Goal: Feedback & Contribution: Leave review/rating

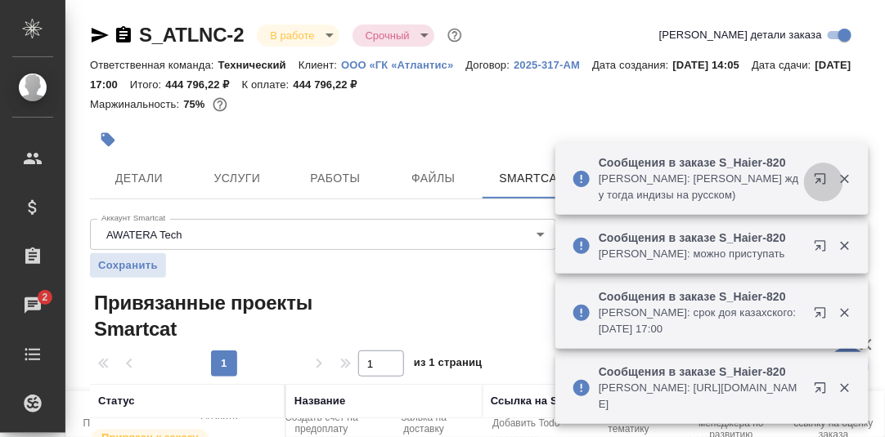
click at [817, 181] on icon "button" at bounding box center [823, 183] width 20 height 20
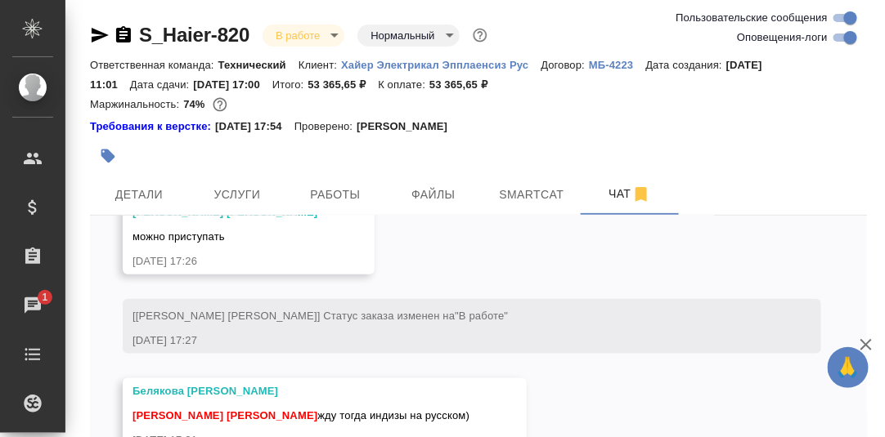
scroll to position [35013, 0]
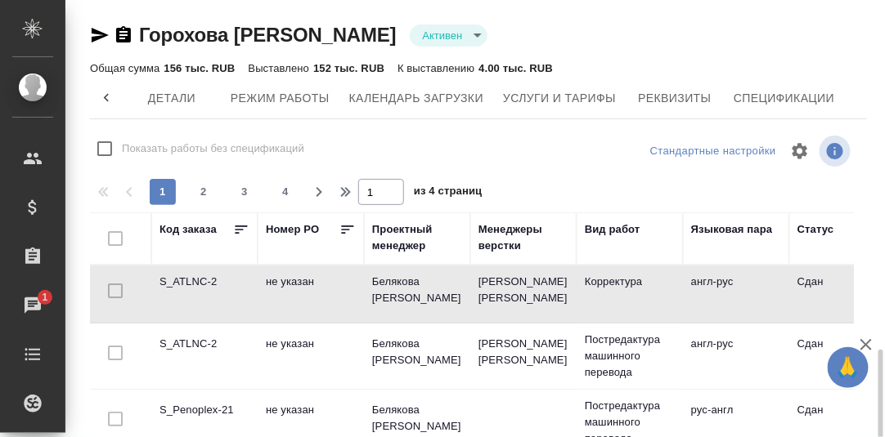
scroll to position [0, 500]
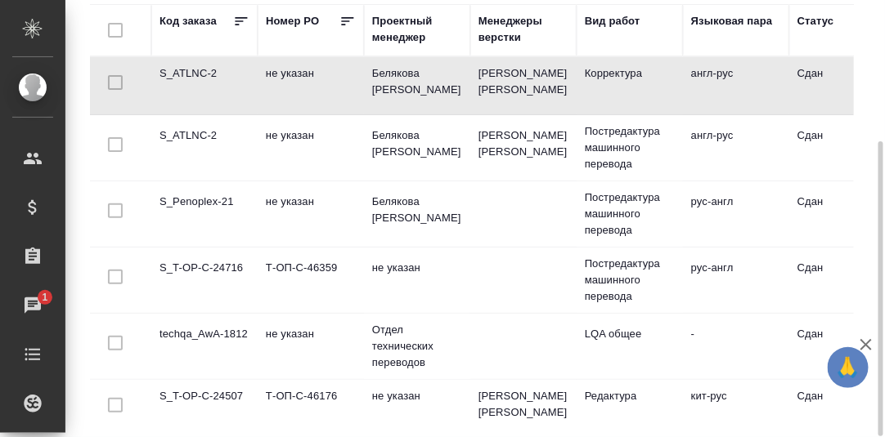
click at [185, 199] on td "S_Penoplex-21" at bounding box center [204, 214] width 106 height 57
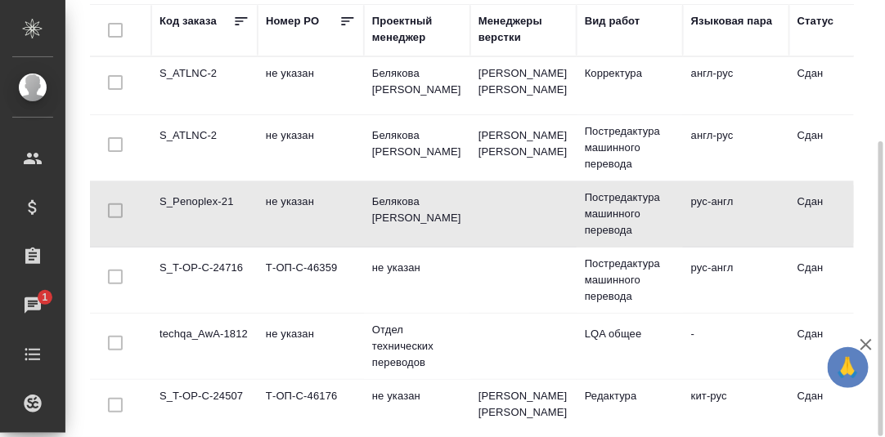
click at [188, 199] on td "S_Penoplex-21" at bounding box center [204, 214] width 106 height 57
click at [207, 198] on td "S_Penoplex-21" at bounding box center [204, 214] width 106 height 57
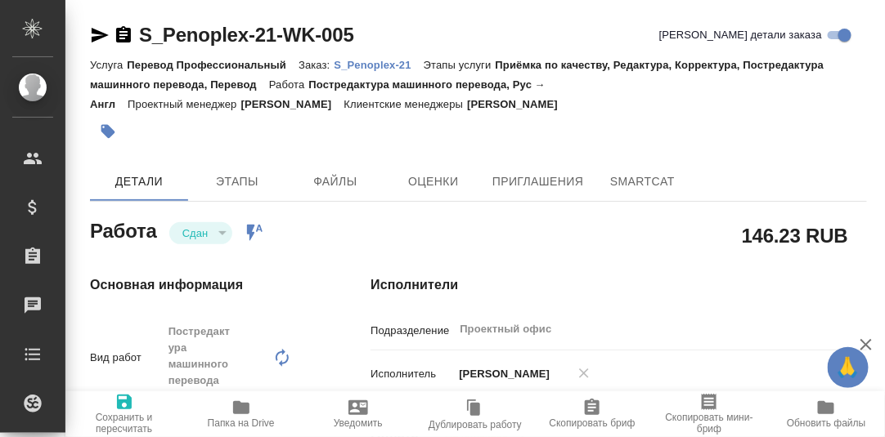
type textarea "x"
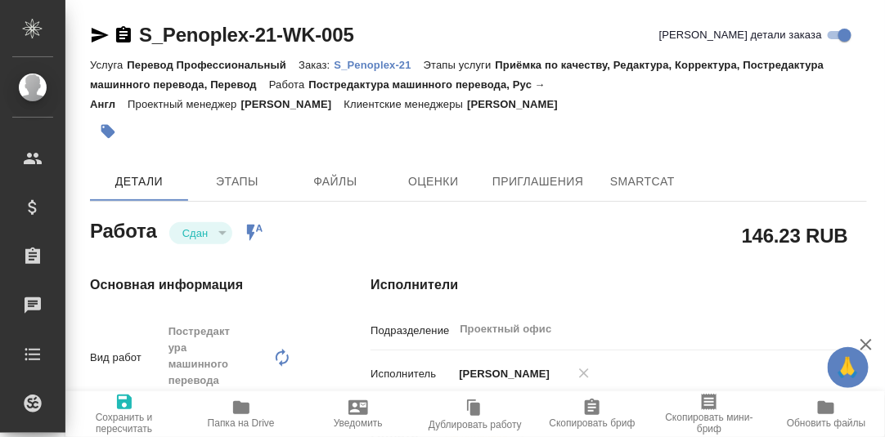
type textarea "x"
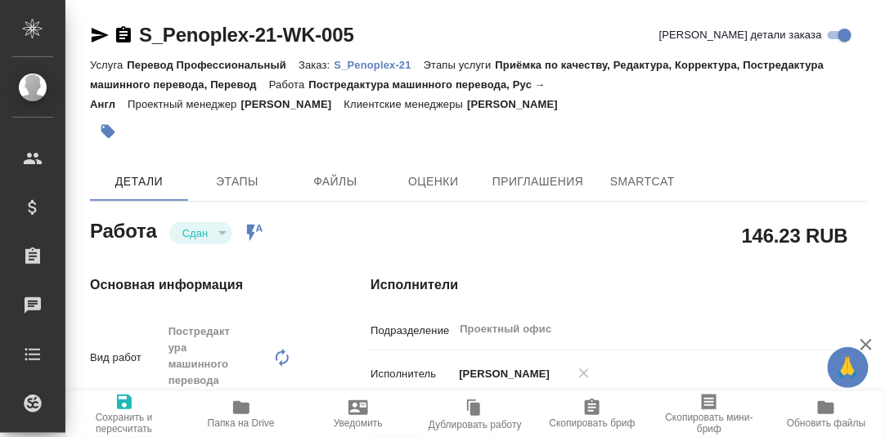
type textarea "x"
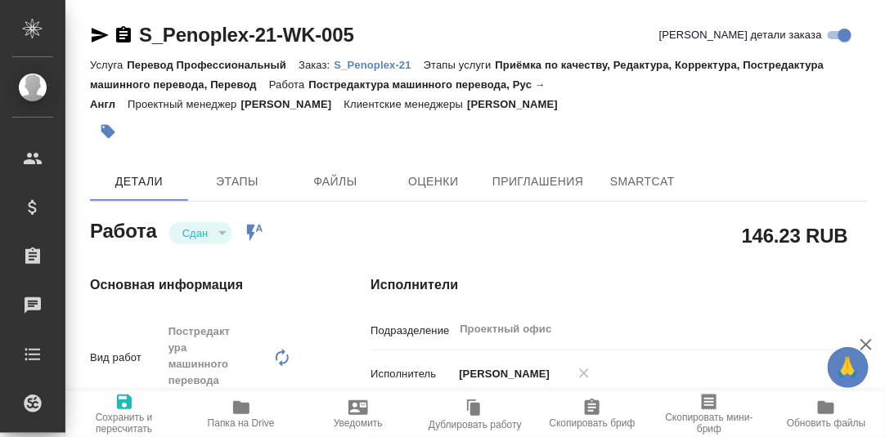
type textarea "x"
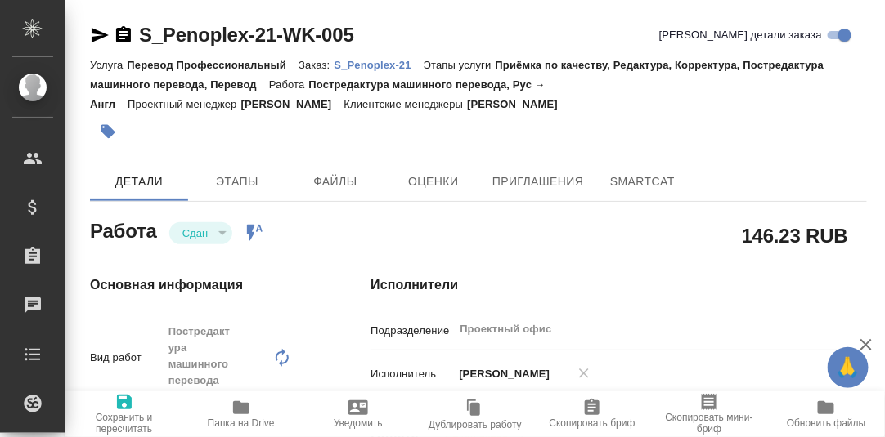
type textarea "x"
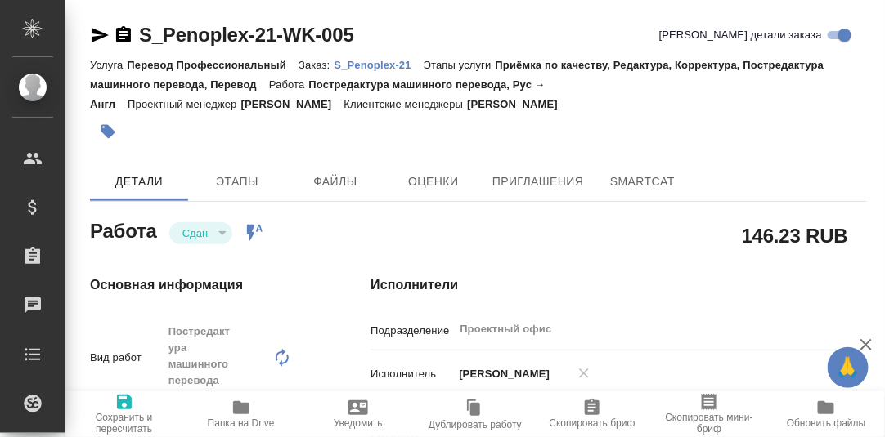
type textarea "x"
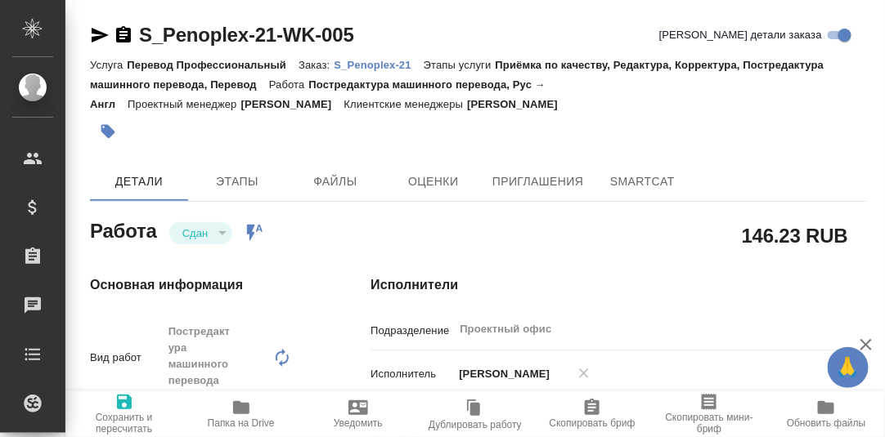
type textarea "x"
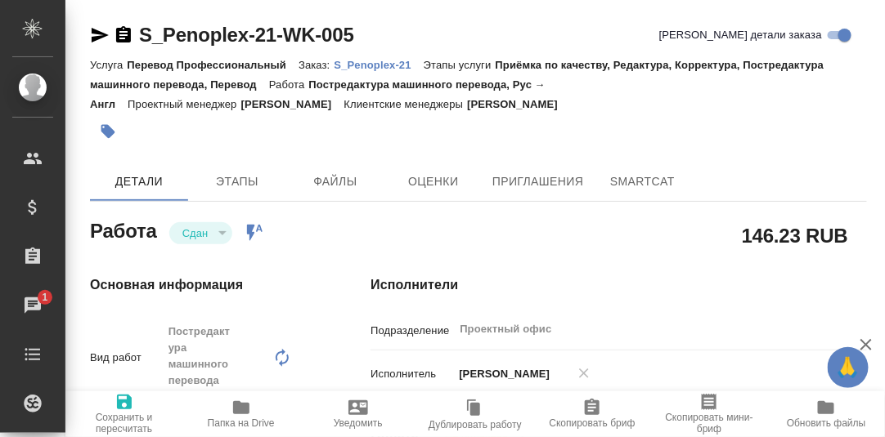
click at [377, 64] on p "S_Penoplex-21" at bounding box center [378, 65] width 89 height 12
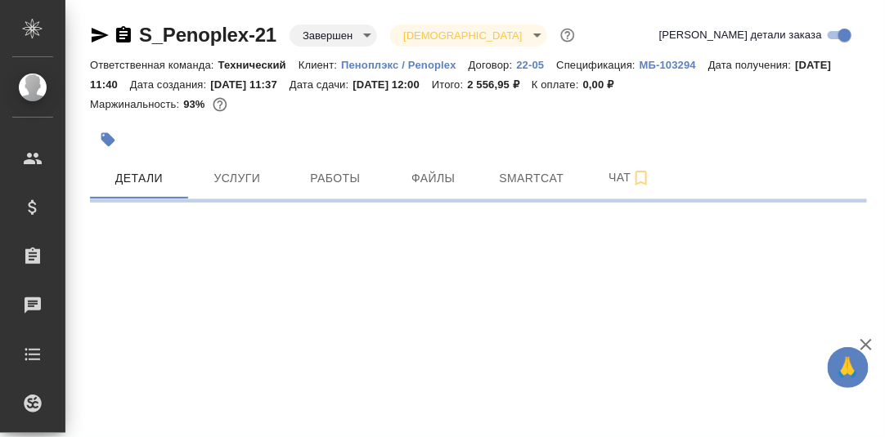
select select "RU"
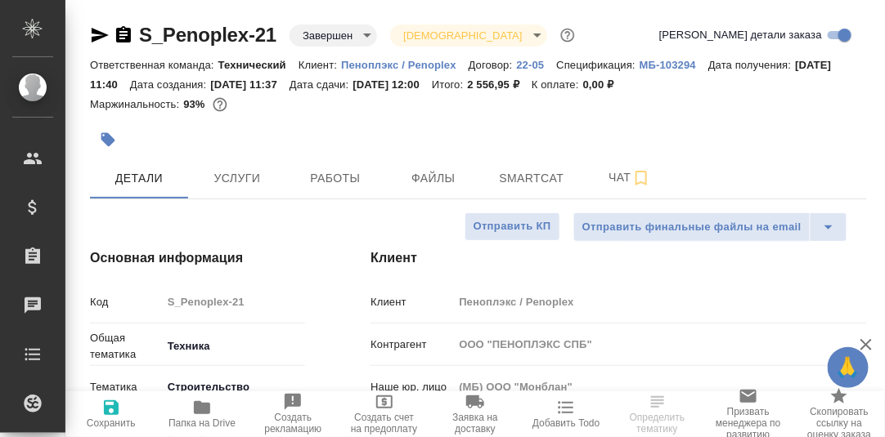
type textarea "x"
click at [617, 176] on span "Чат" at bounding box center [629, 178] width 78 height 20
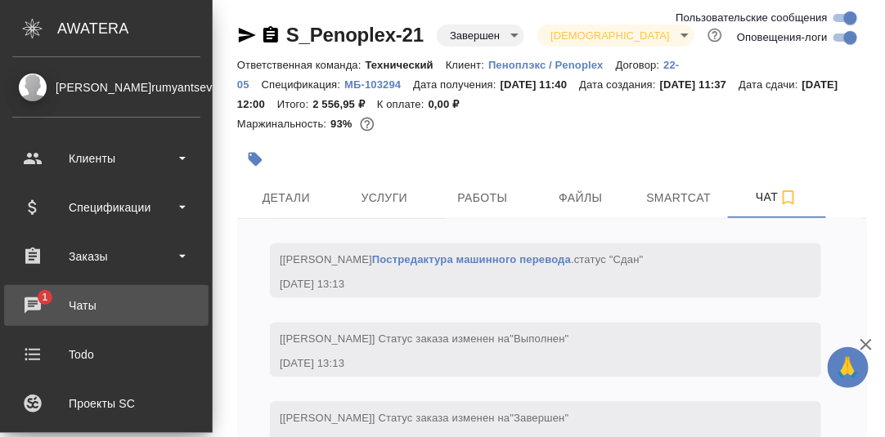
scroll to position [2566, 0]
click at [30, 302] on div "Чаты" at bounding box center [106, 305] width 188 height 25
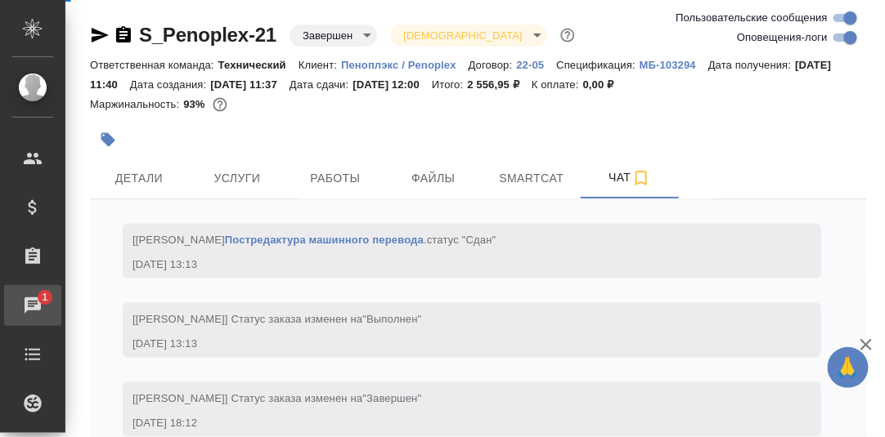
scroll to position [2468, 0]
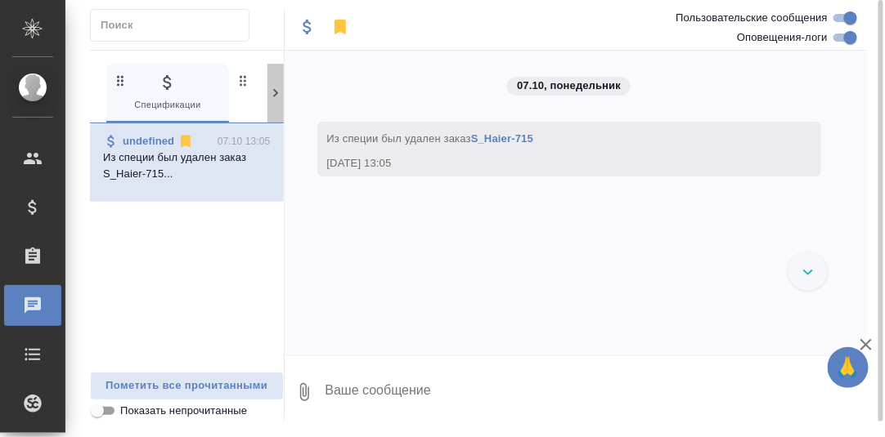
click at [271, 93] on icon at bounding box center [275, 93] width 16 height 16
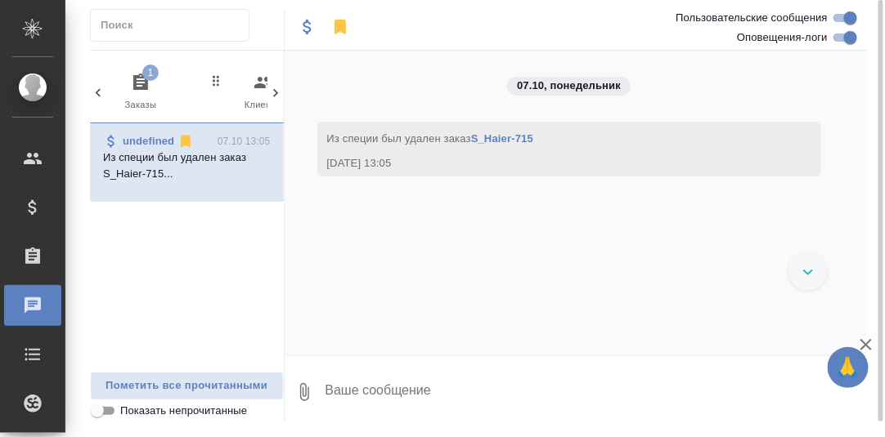
scroll to position [0, 160]
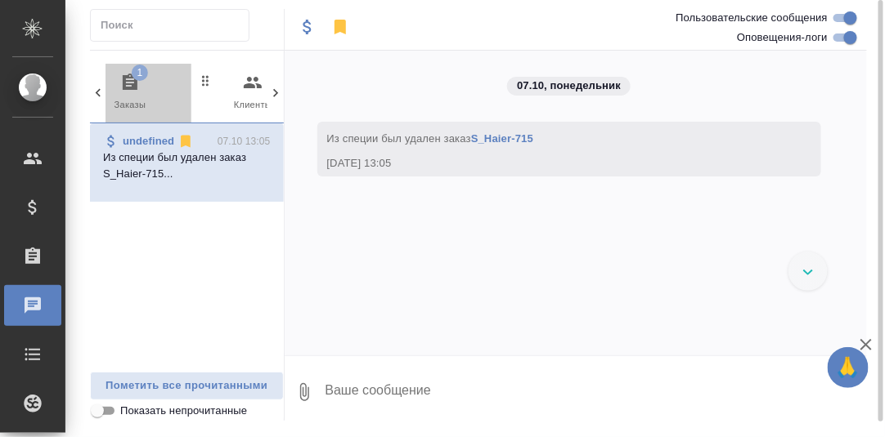
click at [128, 79] on icon "button" at bounding box center [130, 83] width 20 height 20
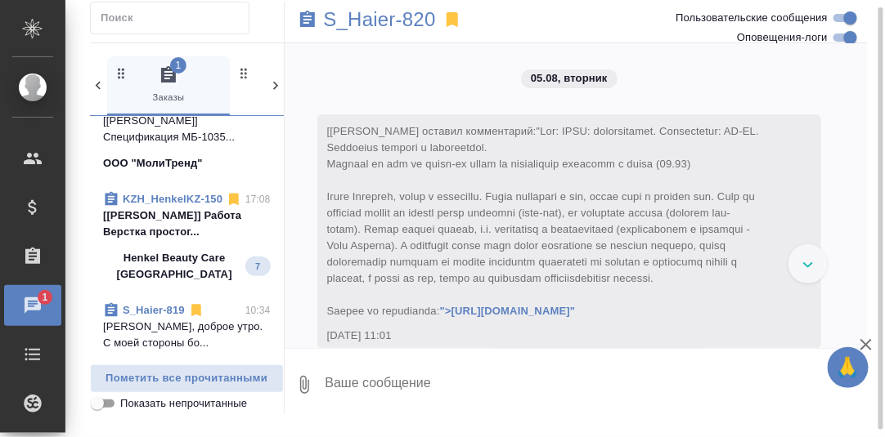
scroll to position [164, 0]
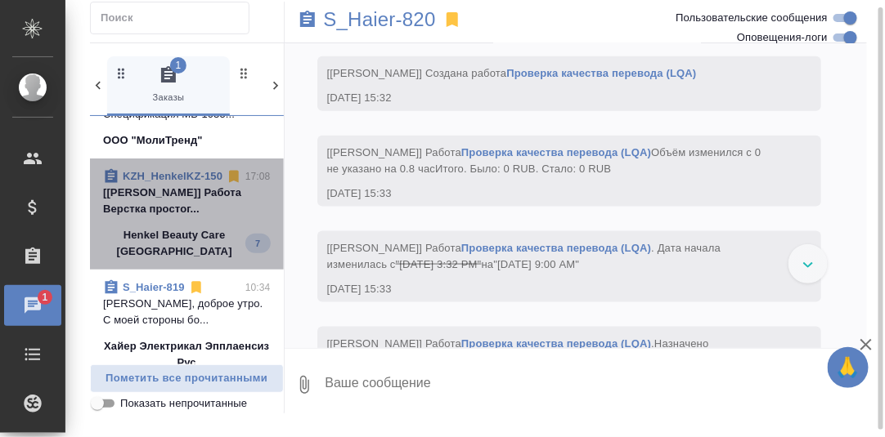
click at [181, 213] on p "[Петрова Валерия] Работа Верстка простог..." at bounding box center [187, 201] width 168 height 33
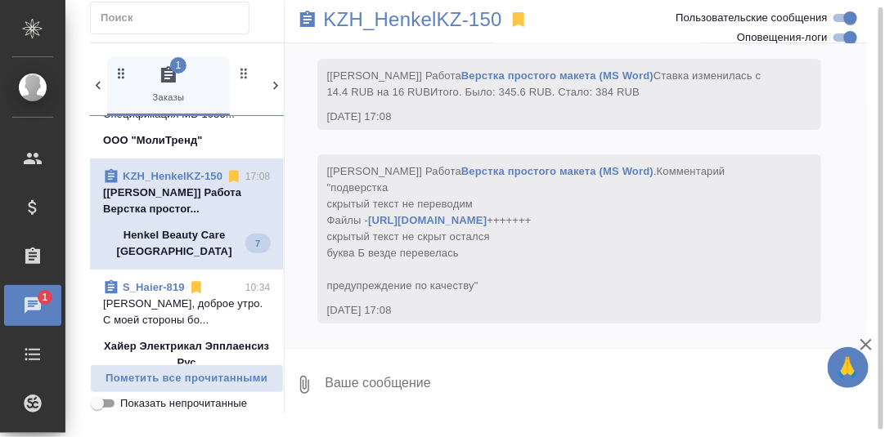
scroll to position [8269, 0]
click at [186, 208] on p "[Петрова Валерия] Работа Верстка простог..." at bounding box center [187, 201] width 168 height 33
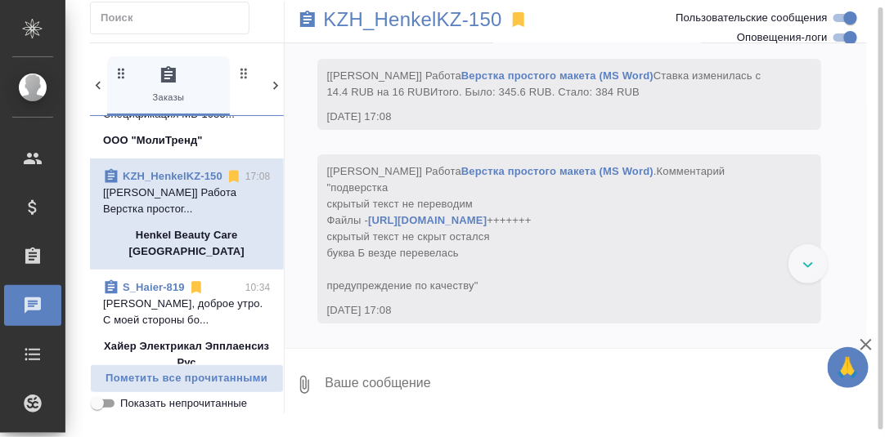
scroll to position [7861, 0]
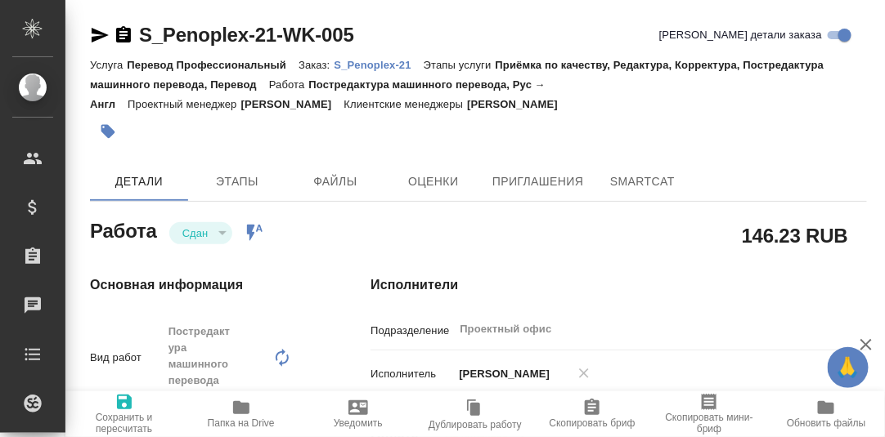
type textarea "x"
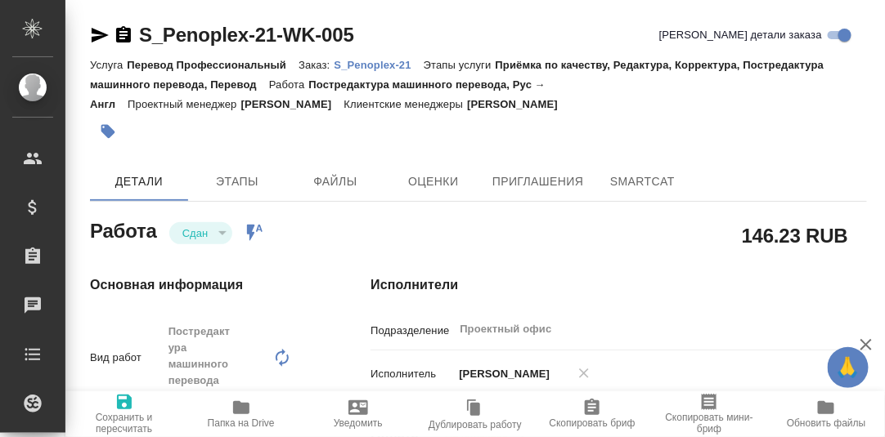
type textarea "x"
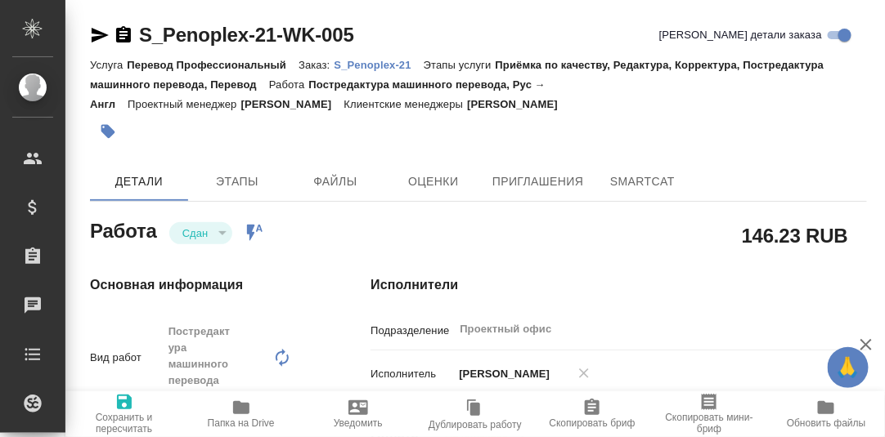
type textarea "x"
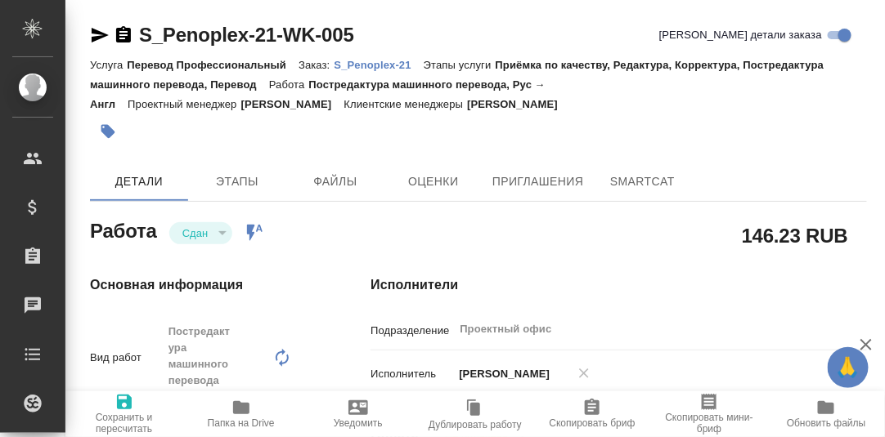
type textarea "x"
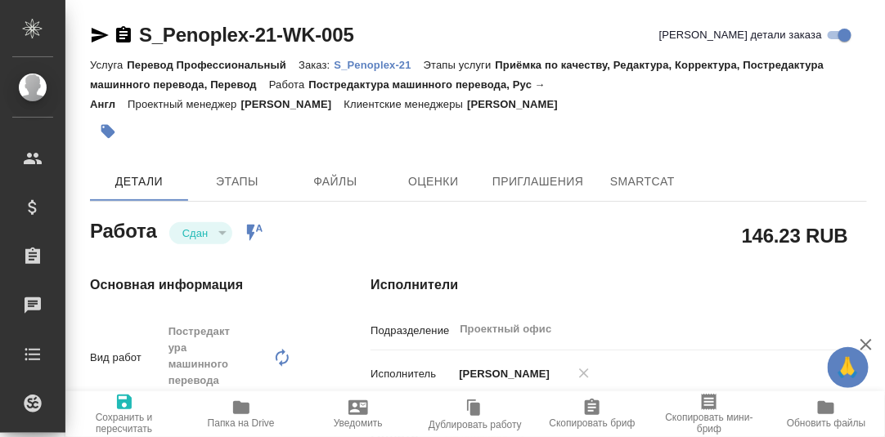
type textarea "x"
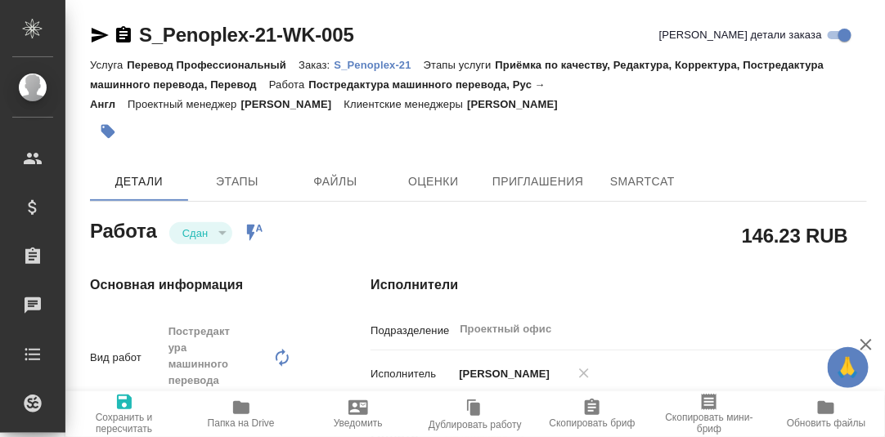
type textarea "x"
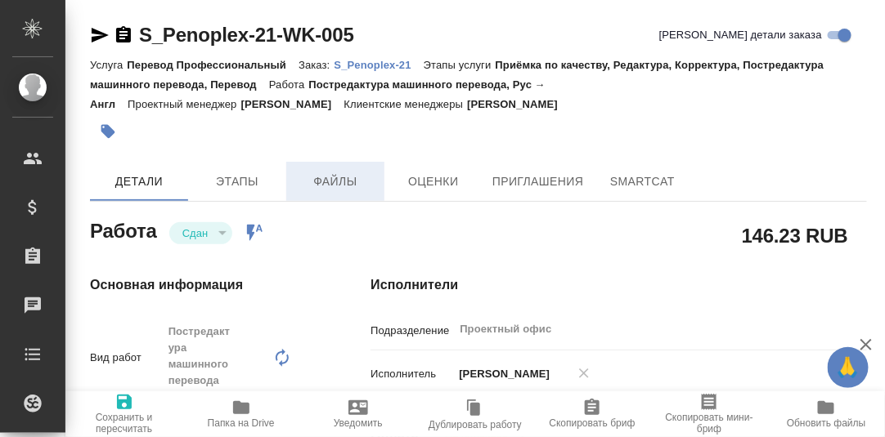
type textarea "x"
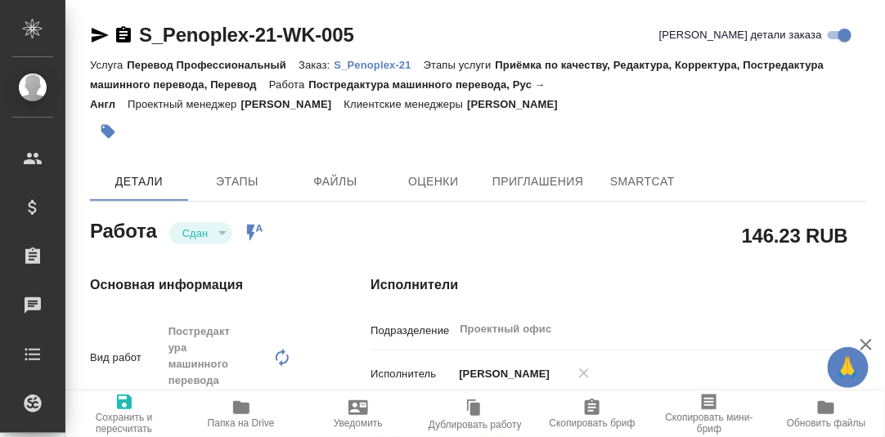
click at [365, 67] on p "S_Penoplex-21" at bounding box center [378, 65] width 89 height 12
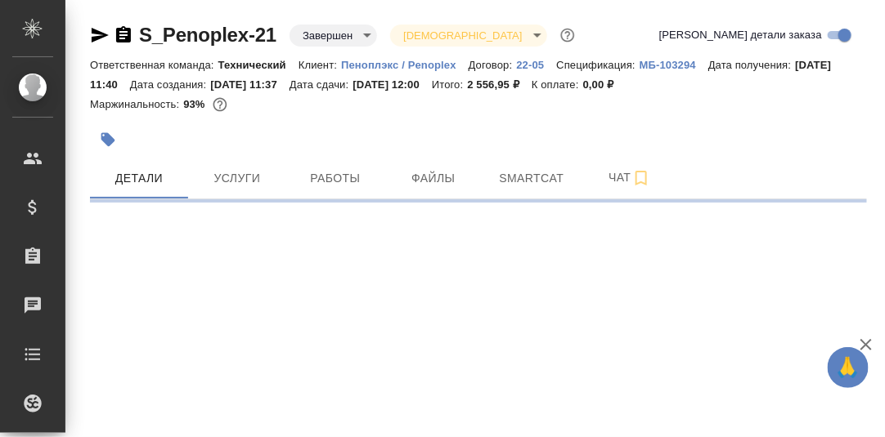
select select "RU"
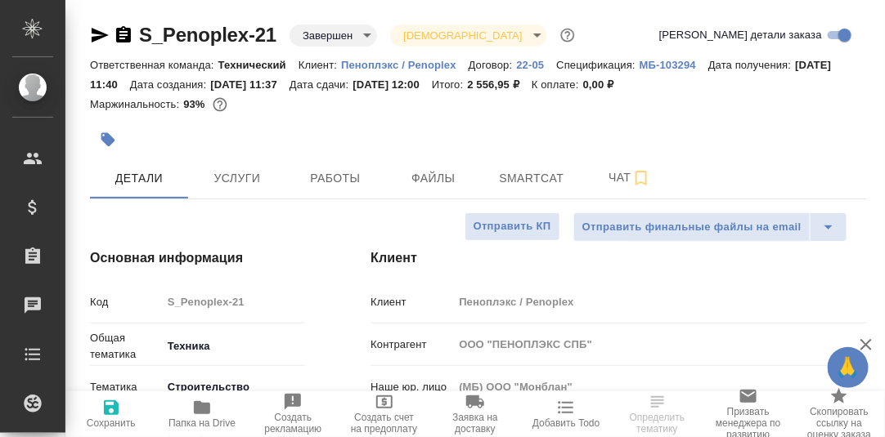
type textarea "x"
click at [614, 179] on span "Чат" at bounding box center [629, 178] width 78 height 20
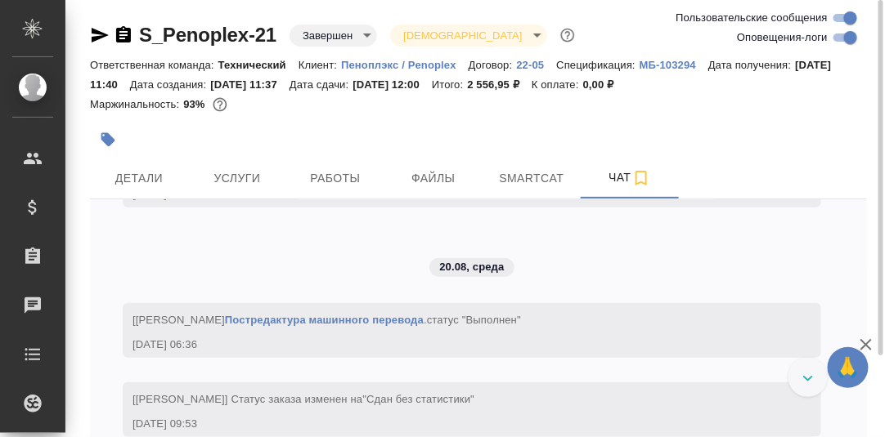
scroll to position [1961, 0]
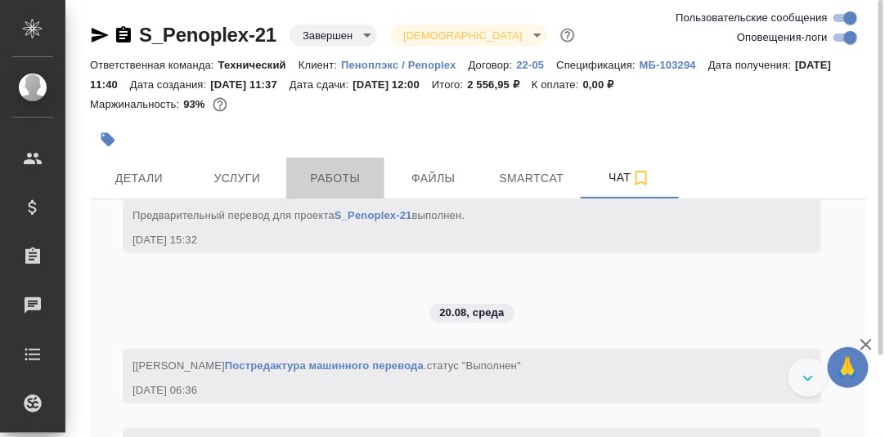
drag, startPoint x: 340, startPoint y: 173, endPoint x: 436, endPoint y: 213, distance: 103.4
click at [341, 173] on span "Работы" at bounding box center [335, 178] width 78 height 20
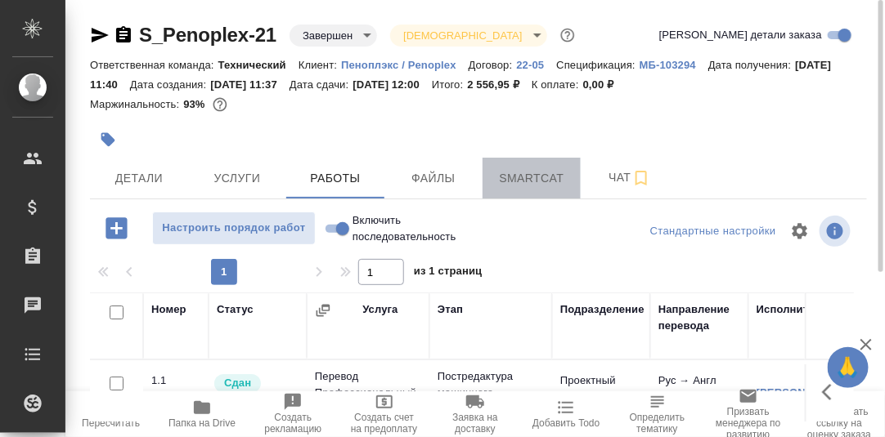
click at [525, 182] on span "Smartcat" at bounding box center [531, 178] width 78 height 20
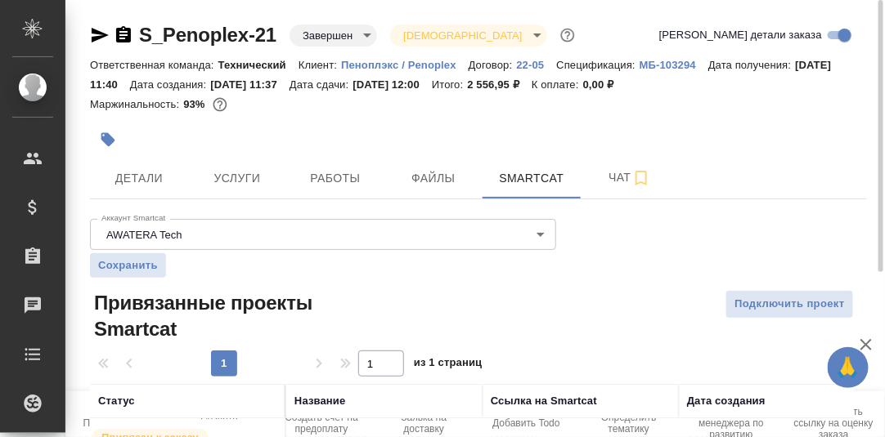
scroll to position [93, 0]
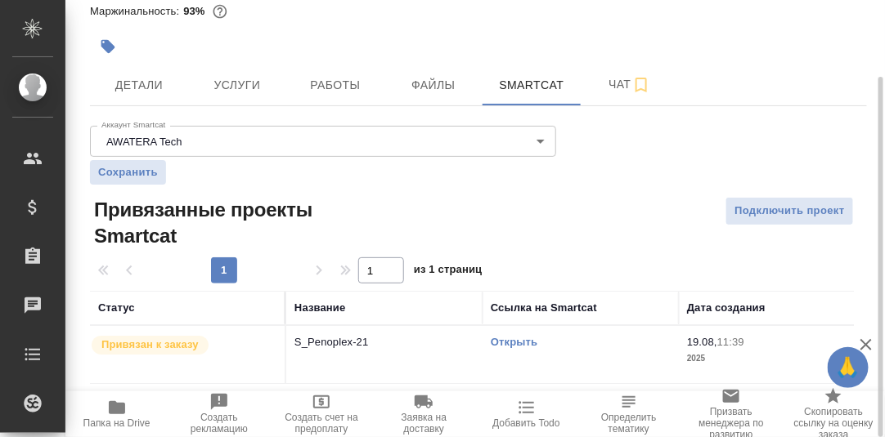
click at [517, 340] on link "Открыть" at bounding box center [514, 342] width 47 height 12
click at [333, 83] on span "Работы" at bounding box center [335, 85] width 78 height 20
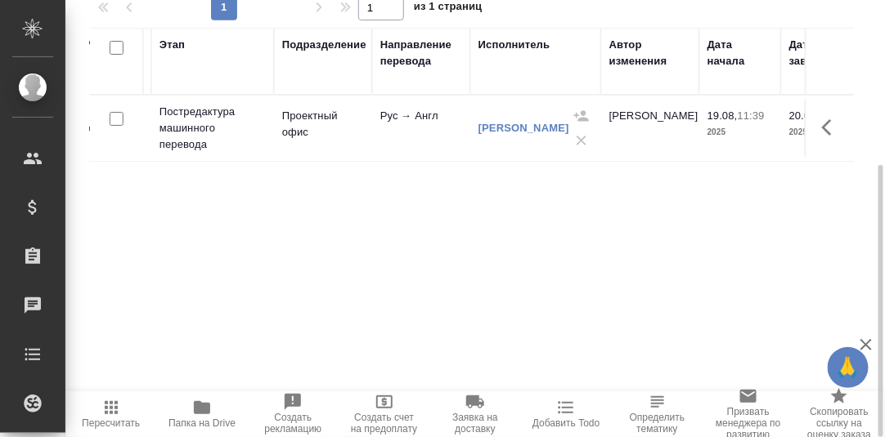
scroll to position [0, 318]
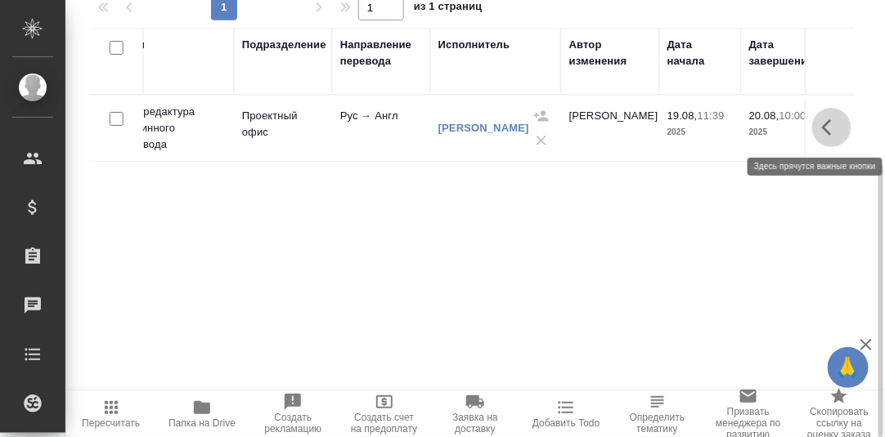
click at [827, 126] on icon "button" at bounding box center [832, 128] width 20 height 20
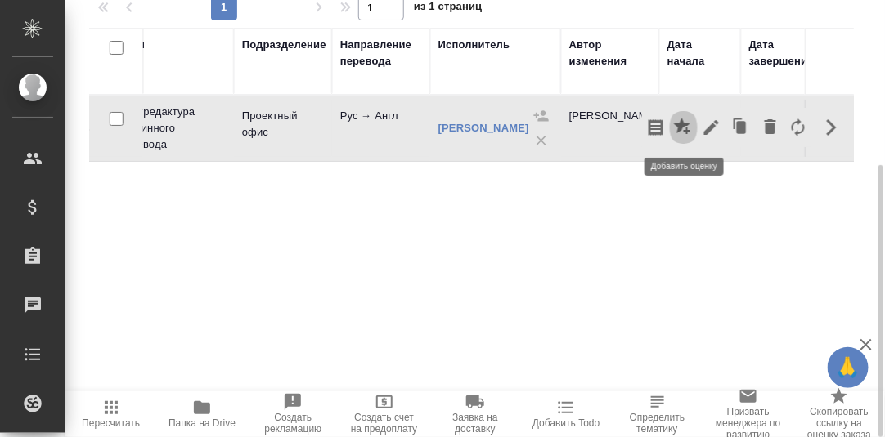
click at [685, 124] on icon "button" at bounding box center [682, 126] width 16 height 16
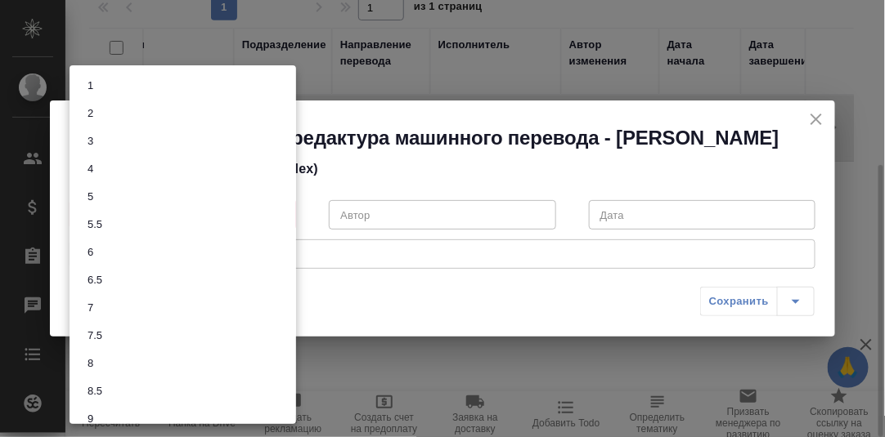
click at [285, 213] on body "🙏 .cls-1 fill:#fff; AWATERA [PERSON_NAME] d.rumyantseva Клиенты Спецификации За…" at bounding box center [442, 218] width 885 height 437
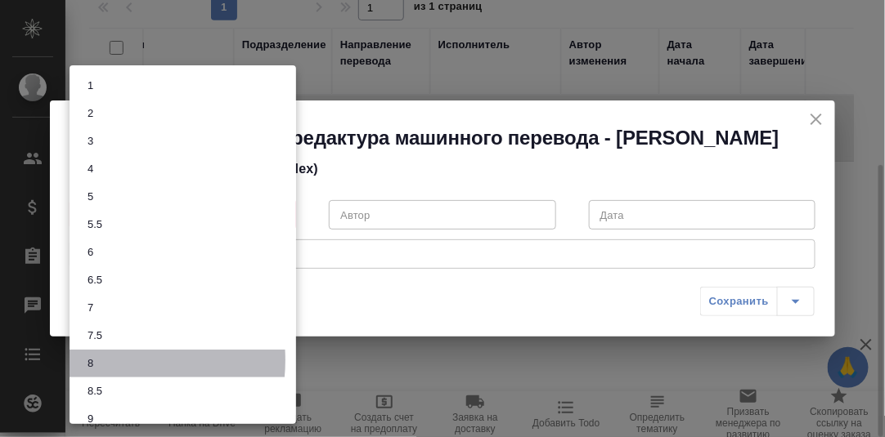
click at [99, 361] on li "8" at bounding box center [182, 364] width 226 height 28
type input "8"
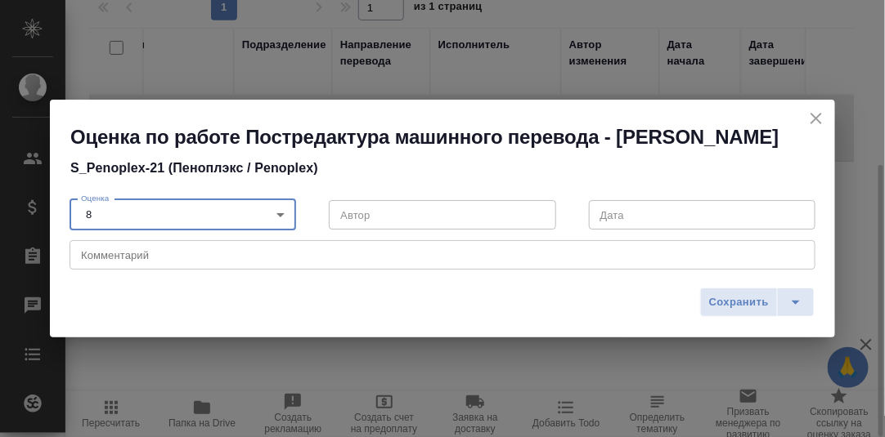
click at [152, 259] on textarea at bounding box center [442, 255] width 723 height 12
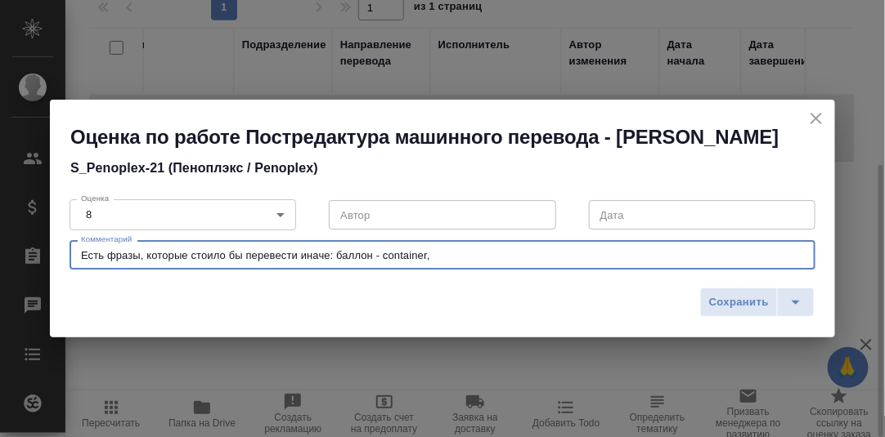
drag, startPoint x: 114, startPoint y: 257, endPoint x: 138, endPoint y: 255, distance: 23.8
click at [141, 257] on textarea "Есть фразы, которые стоило бы перевести иначе: баллон - container," at bounding box center [442, 255] width 723 height 12
click at [556, 253] on textarea "Есть термины и формулировки, которые стоило бы перевести иначе: баллон - contai…" at bounding box center [442, 255] width 723 height 12
click at [525, 253] on textarea "Есть термины и формулировки, которые стоило бы перевести иначе: баллон - contai…" at bounding box center [442, 255] width 723 height 12
click at [627, 253] on textarea "Есть термины и формулировки, которые стоило бы перевести иначе: баллон - contai…" at bounding box center [442, 255] width 723 height 12
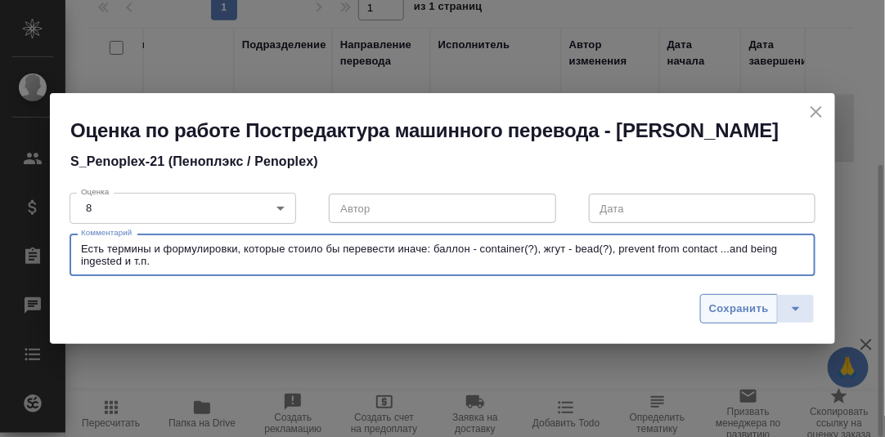
type textarea "Есть термины и формулировки, которые стоило бы перевести иначе: баллон - contai…"
drag, startPoint x: 724, startPoint y: 308, endPoint x: 706, endPoint y: 298, distance: 20.2
click at [723, 307] on span "Сохранить" at bounding box center [739, 309] width 60 height 19
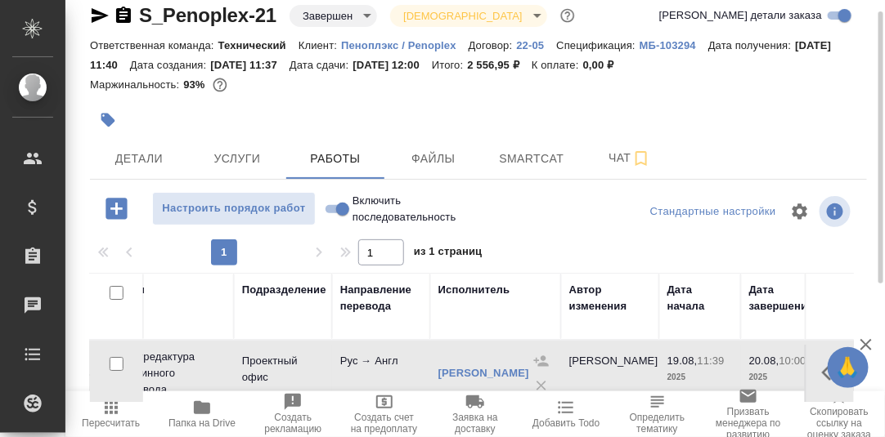
scroll to position [0, 0]
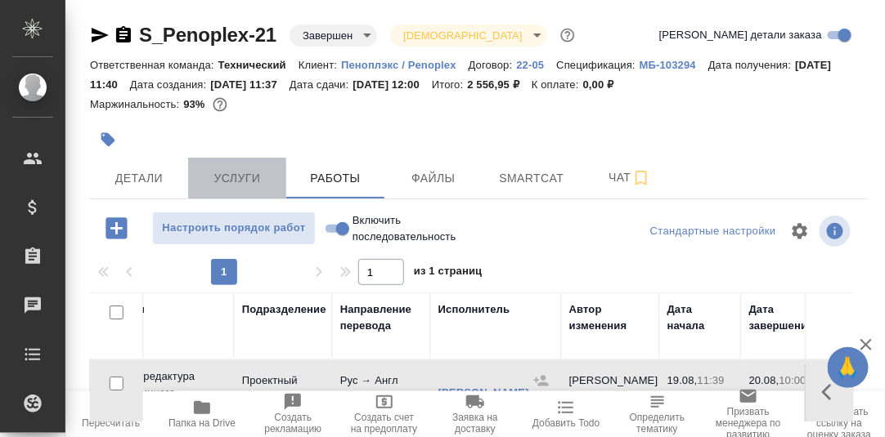
click at [240, 179] on span "Услуги" at bounding box center [237, 178] width 78 height 20
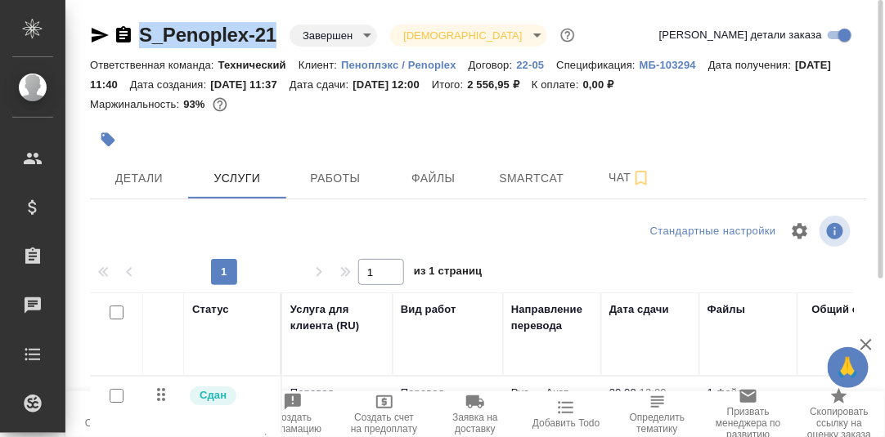
drag, startPoint x: 276, startPoint y: 30, endPoint x: 142, endPoint y: 10, distance: 135.6
click at [142, 10] on div "S_Penoplex-21 Завершен closed Святая троица holyTrinity Кратко детали заказа От…" at bounding box center [478, 343] width 795 height 686
copy link "S_Penoplex-21"
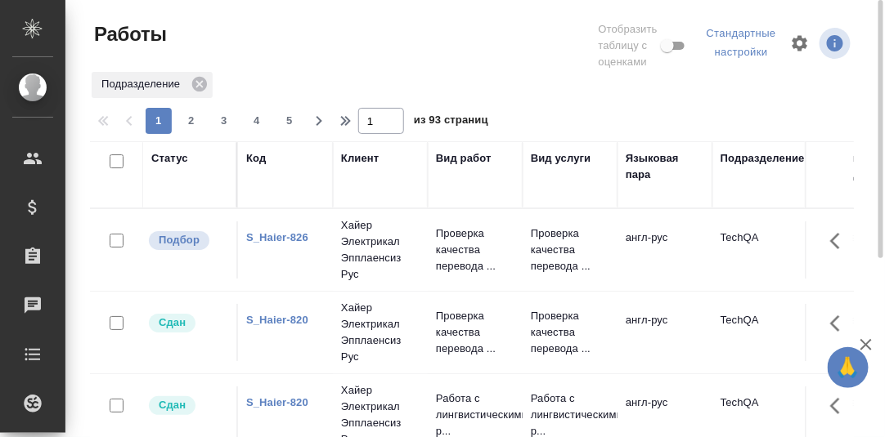
click at [271, 237] on link "S_Haier-826" at bounding box center [277, 237] width 62 height 12
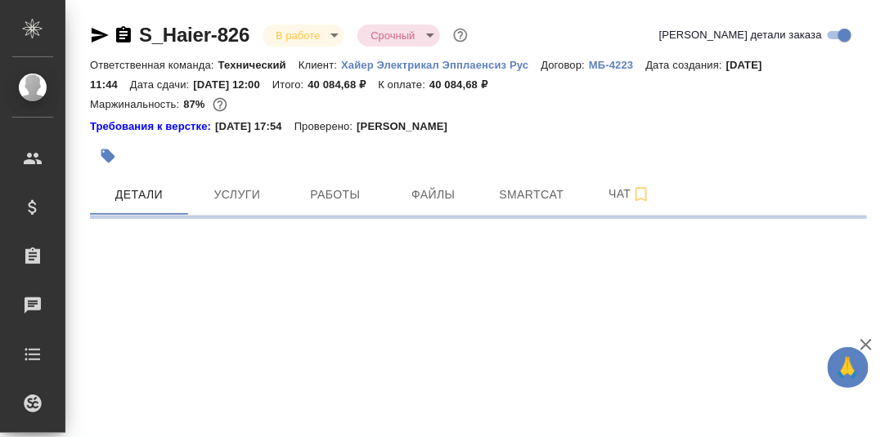
select select "RU"
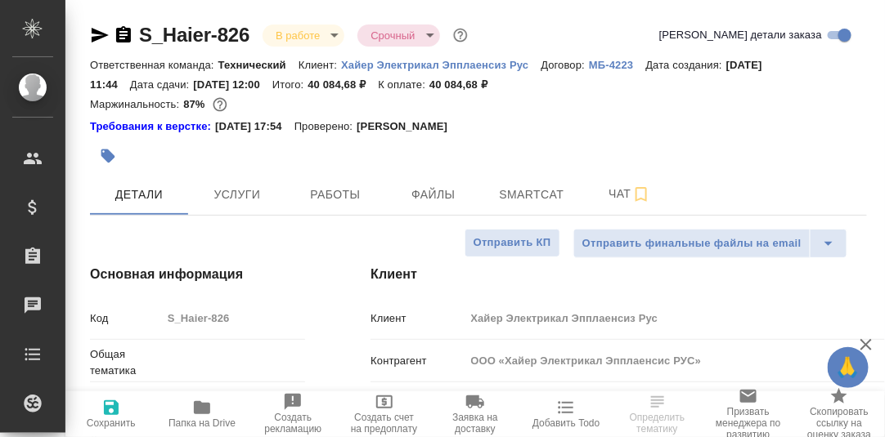
type textarea "x"
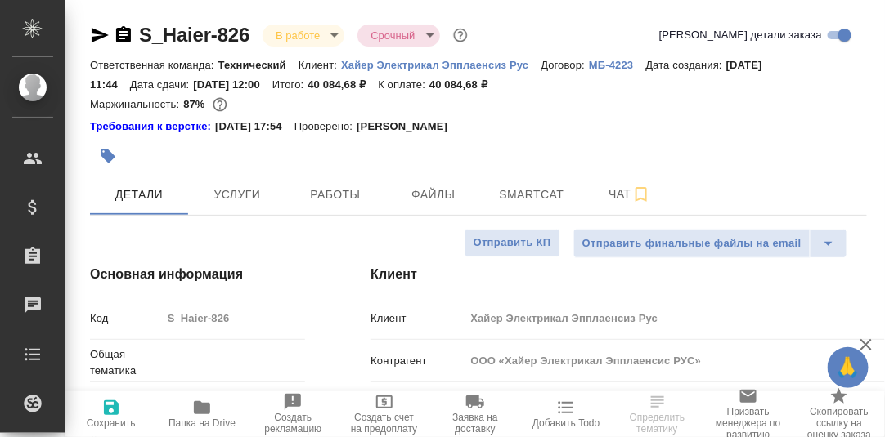
type textarea "x"
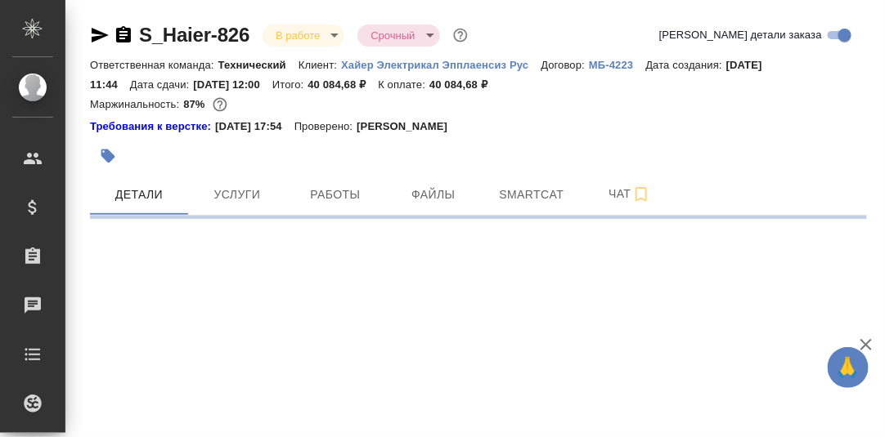
select select "RU"
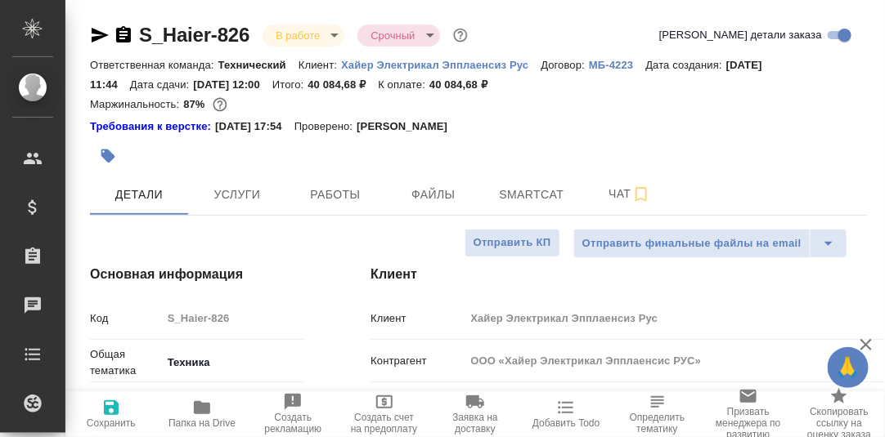
type textarea "x"
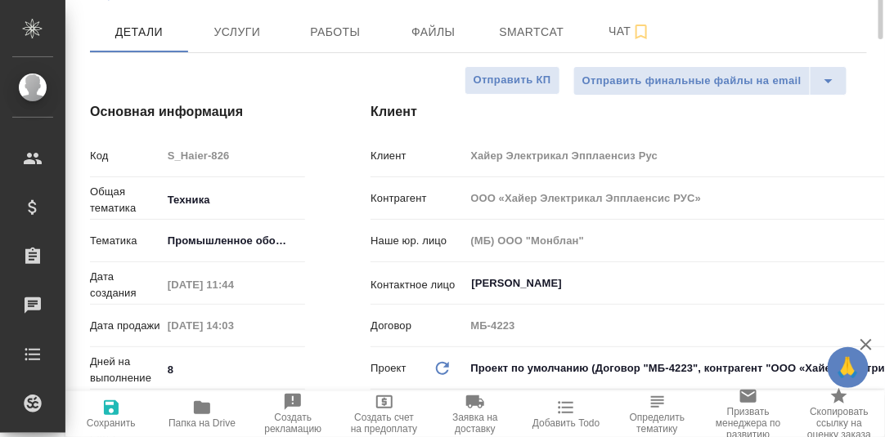
scroll to position [81, 0]
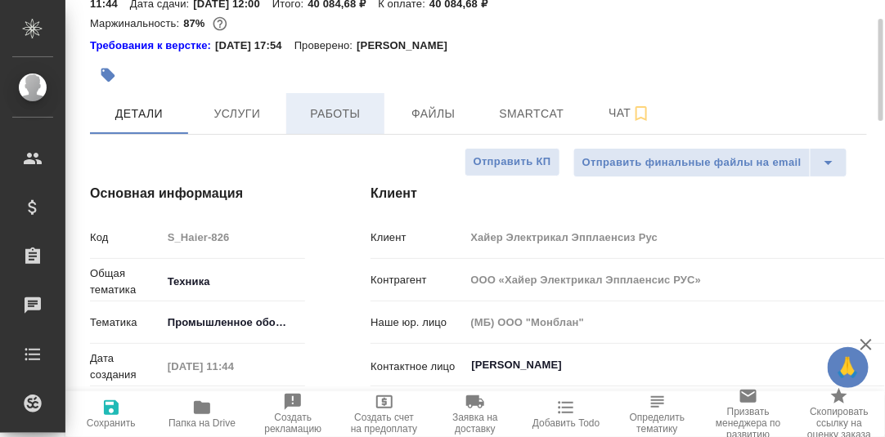
click at [332, 110] on span "Работы" at bounding box center [335, 114] width 78 height 20
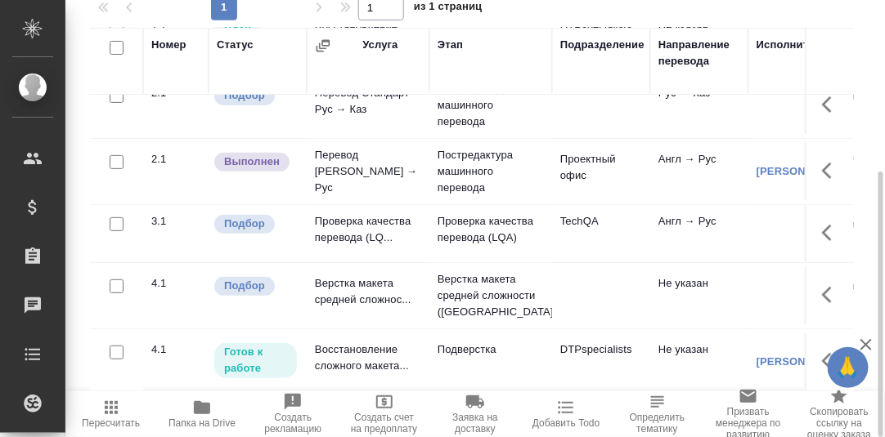
scroll to position [97, 0]
click at [824, 223] on icon "button" at bounding box center [832, 233] width 20 height 20
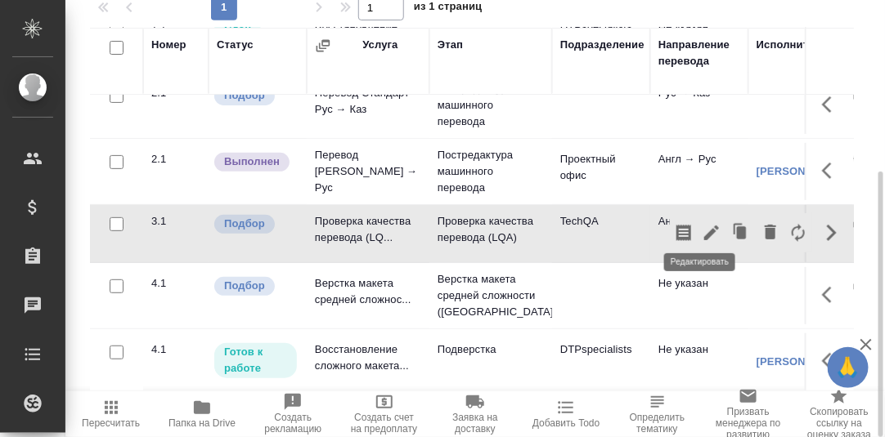
click at [701, 227] on icon "button" at bounding box center [711, 233] width 20 height 20
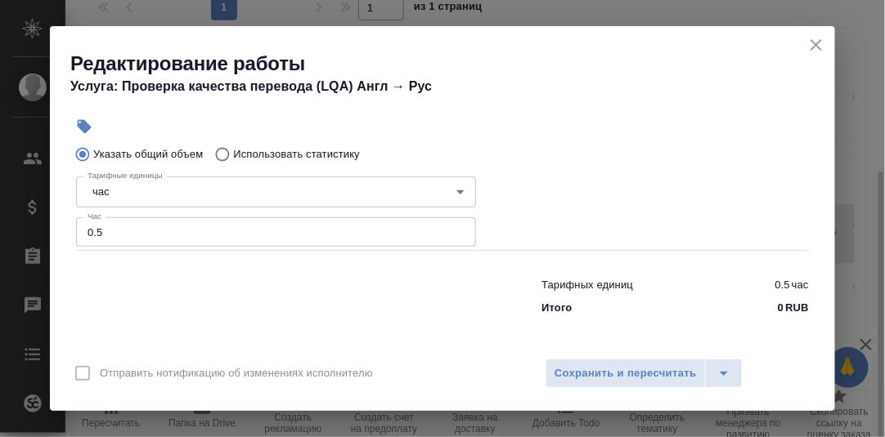
scroll to position [168, 0]
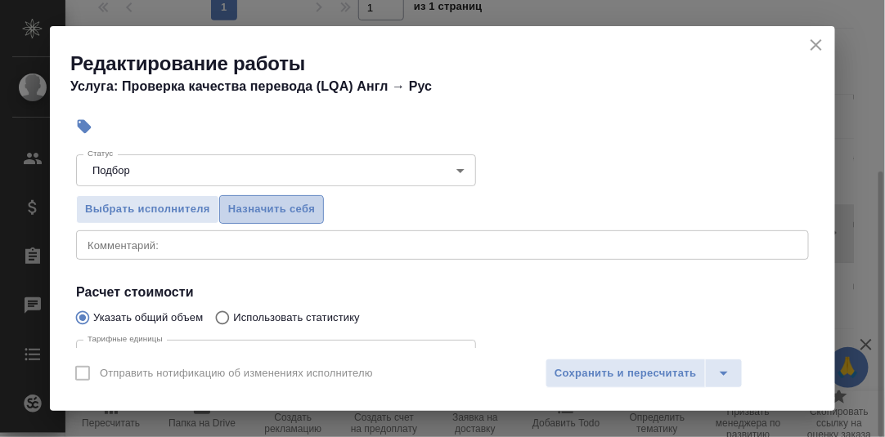
click at [289, 204] on span "Назначить себя" at bounding box center [271, 209] width 87 height 19
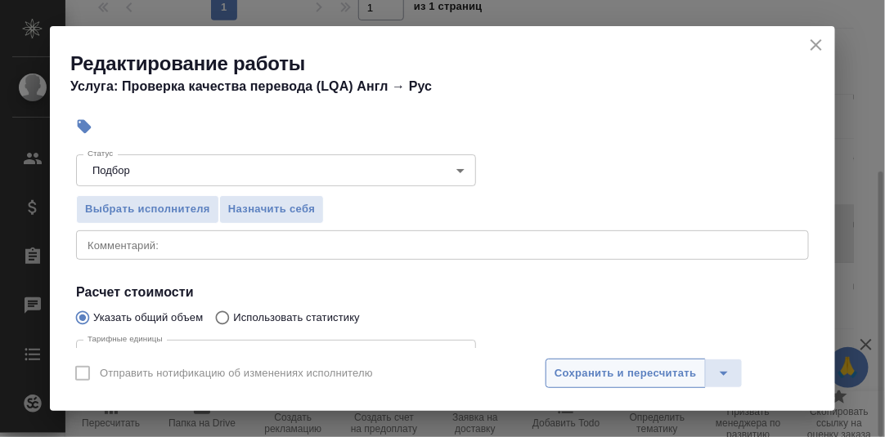
click at [601, 365] on span "Сохранить и пересчитать" at bounding box center [625, 374] width 142 height 19
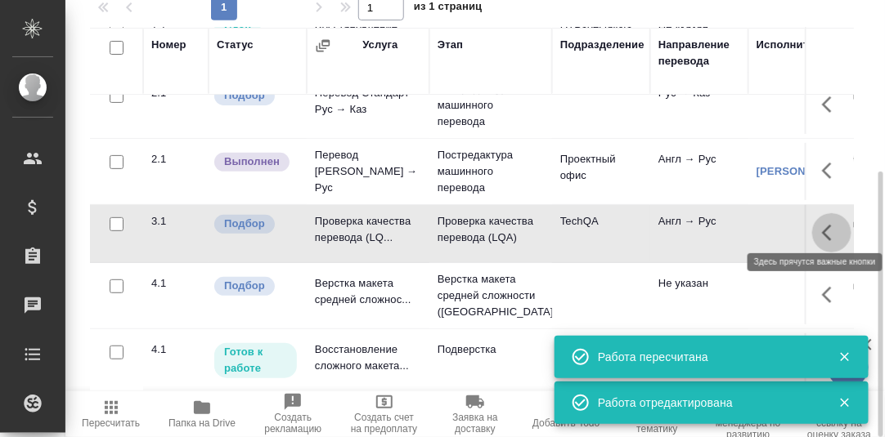
click at [822, 225] on icon "button" at bounding box center [827, 233] width 10 height 16
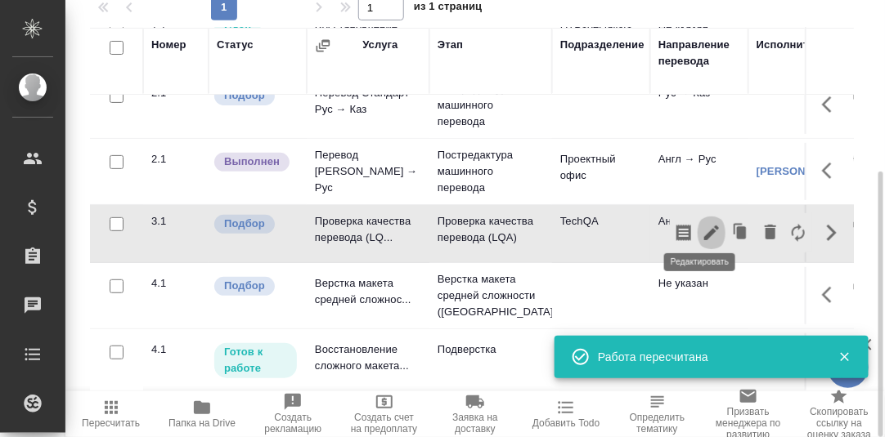
click at [704, 226] on icon "button" at bounding box center [711, 233] width 15 height 15
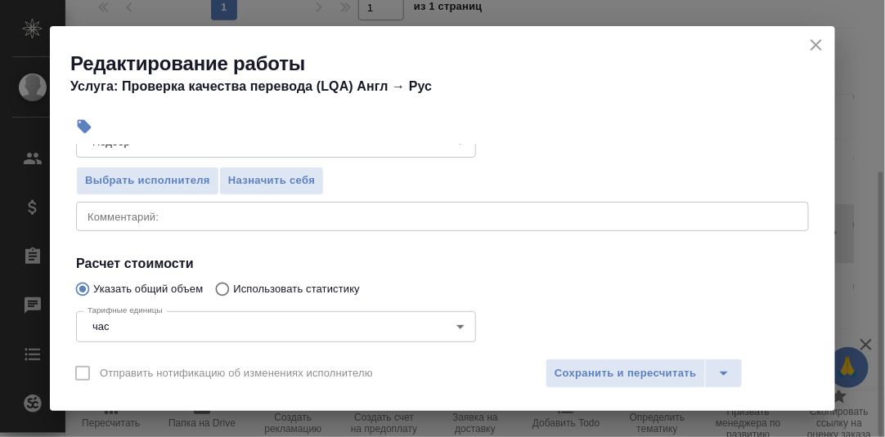
scroll to position [164, 0]
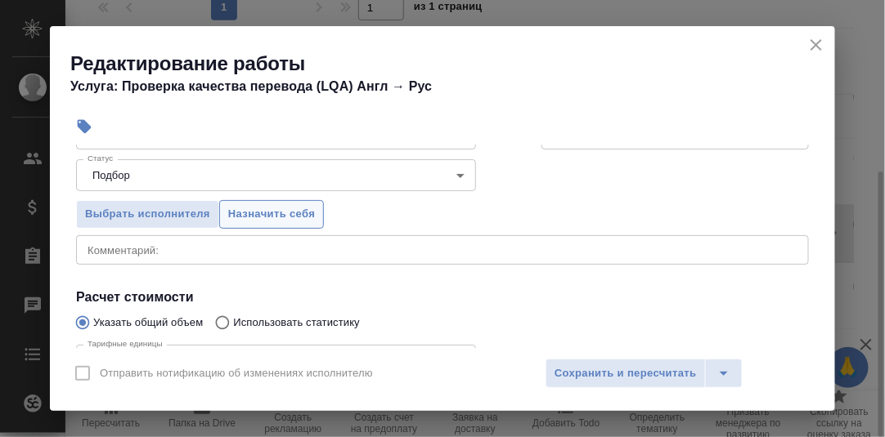
click at [309, 213] on span "Назначить себя" at bounding box center [271, 214] width 87 height 19
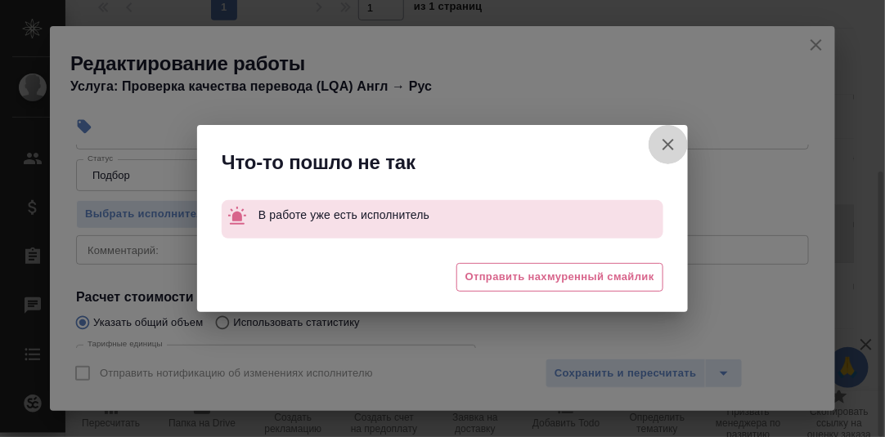
drag, startPoint x: 670, startPoint y: 141, endPoint x: 636, endPoint y: 286, distance: 148.5
click at [669, 141] on icon "button" at bounding box center [668, 145] width 20 height 20
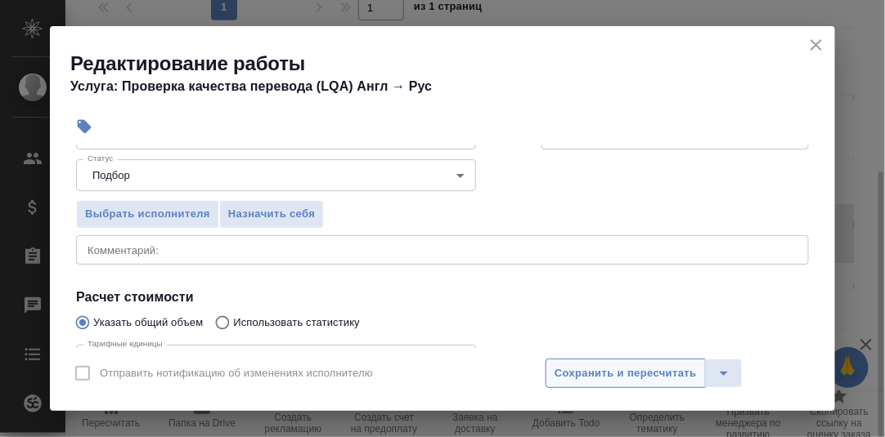
click at [648, 365] on span "Сохранить и пересчитать" at bounding box center [625, 374] width 142 height 19
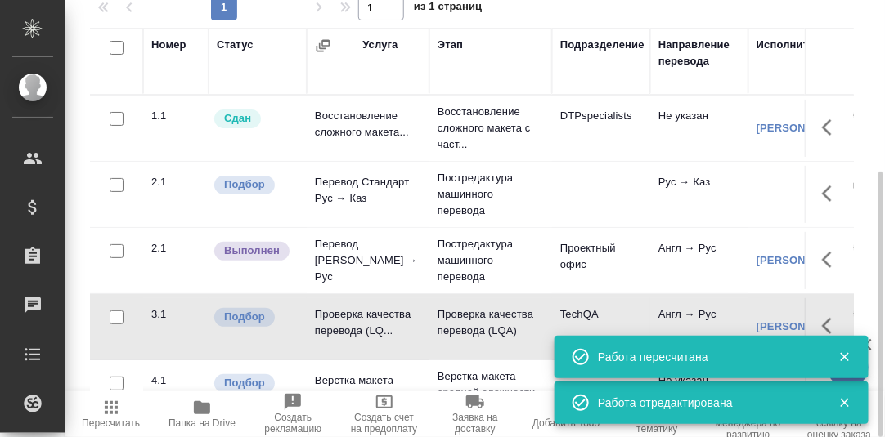
scroll to position [0, 0]
